Goal: Task Accomplishment & Management: Manage account settings

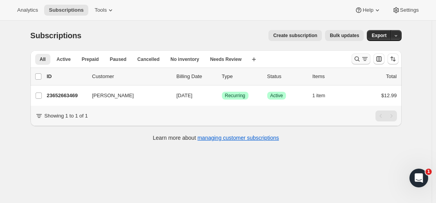
click at [358, 57] on icon "Search and filter results" at bounding box center [357, 59] width 8 height 8
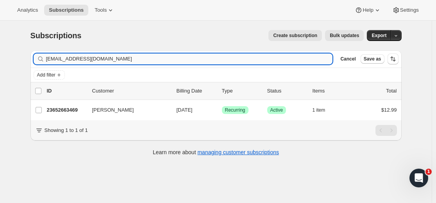
click at [261, 64] on input "[EMAIL_ADDRESS][DOMAIN_NAME]" at bounding box center [189, 59] width 287 height 11
type input "[EMAIL_ADDRESS][DOMAIN_NAME]"
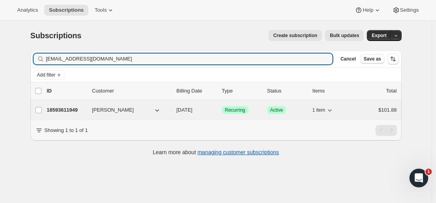
click at [74, 109] on p "18593611949" at bounding box center [66, 110] width 39 height 8
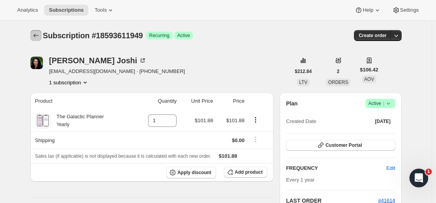
drag, startPoint x: 37, startPoint y: 32, endPoint x: 38, endPoint y: 7, distance: 25.4
click at [37, 31] on button "Subscriptions" at bounding box center [35, 35] width 11 height 11
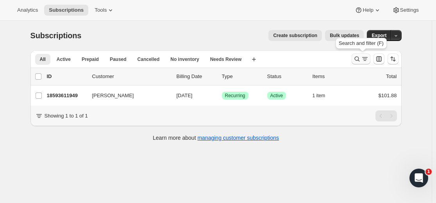
click at [362, 61] on div "Search and filter results" at bounding box center [361, 59] width 16 height 8
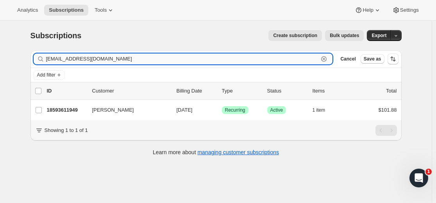
click at [286, 59] on input "[EMAIL_ADDRESS][DOMAIN_NAME]" at bounding box center [182, 59] width 273 height 11
paste input "[EMAIL_ADDRESS]"
type input "[EMAIL_ADDRESS][DOMAIN_NAME]"
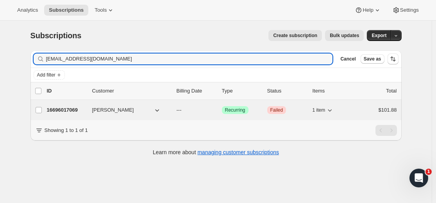
click at [68, 111] on p "16696017069" at bounding box center [66, 110] width 39 height 8
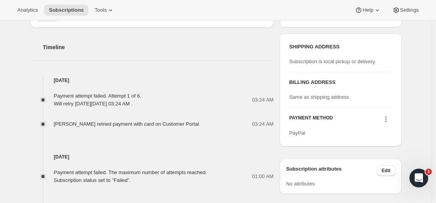
scroll to position [391, 0]
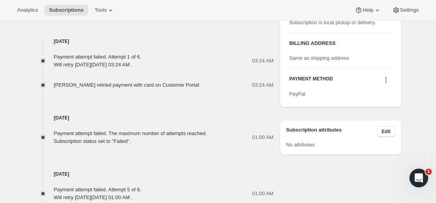
click at [389, 81] on icon at bounding box center [386, 80] width 8 height 8
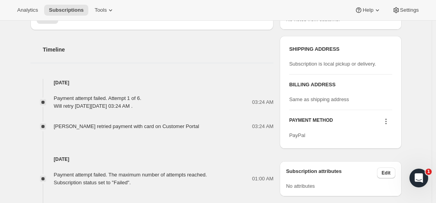
scroll to position [352, 0]
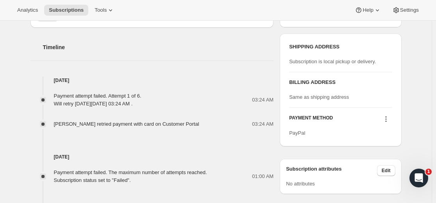
click at [386, 119] on icon at bounding box center [386, 119] width 8 height 8
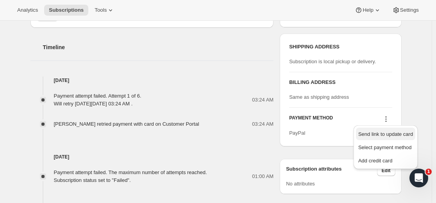
click at [386, 134] on span "Send link to update card" at bounding box center [385, 134] width 55 height 6
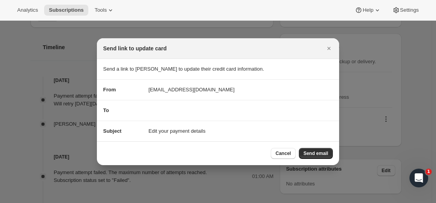
click at [315, 154] on span "Send email" at bounding box center [316, 153] width 25 height 6
